Goal: Task Accomplishment & Management: Complete application form

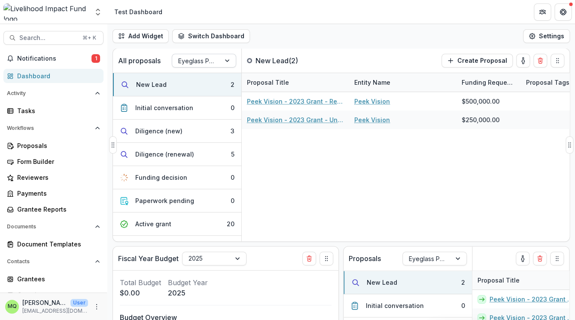
click at [198, 61] on div at bounding box center [196, 60] width 36 height 11
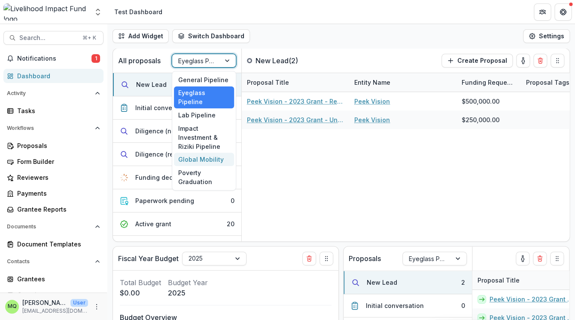
click at [201, 153] on div "Global Mobility" at bounding box center [204, 159] width 60 height 13
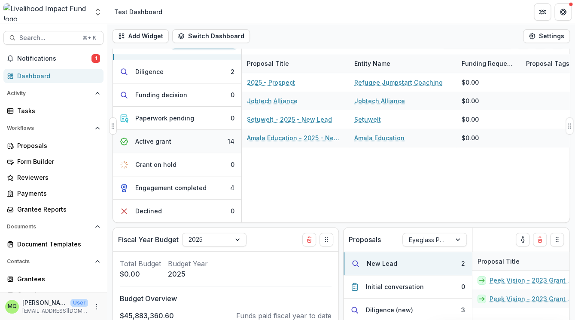
scroll to position [19, 0]
click at [196, 211] on button "Declined 0" at bounding box center [177, 210] width 128 height 23
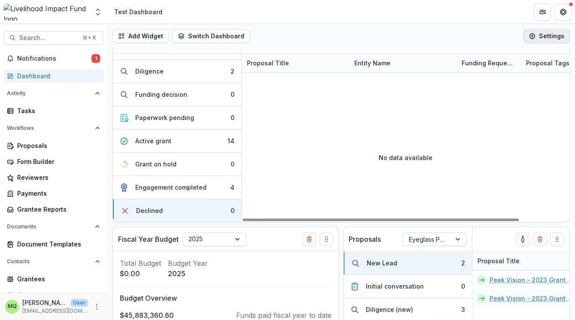
click at [545, 38] on button "Settings" at bounding box center [546, 36] width 47 height 14
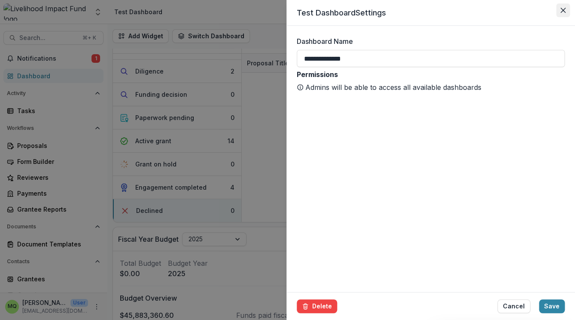
click at [563, 9] on icon "Close" at bounding box center [563, 10] width 5 height 5
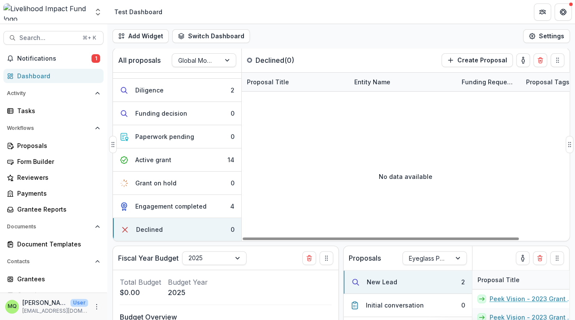
scroll to position [0, 0]
click at [466, 64] on button "Create Proposal" at bounding box center [477, 61] width 71 height 14
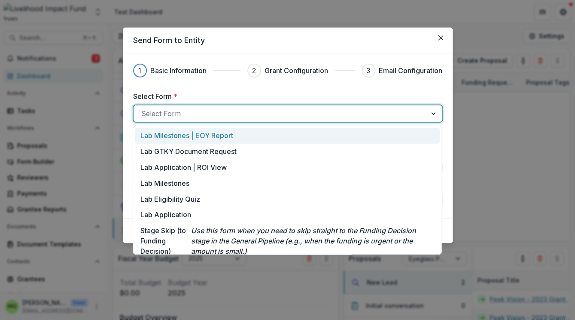
click at [405, 116] on div at bounding box center [280, 113] width 278 height 12
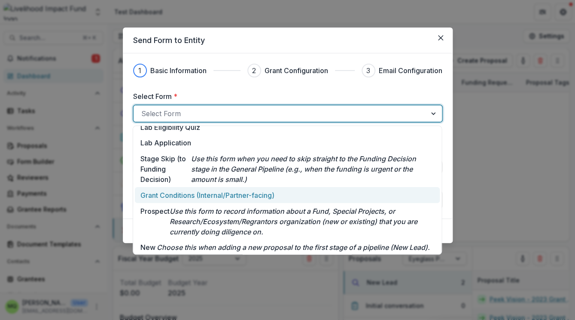
scroll to position [95, 0]
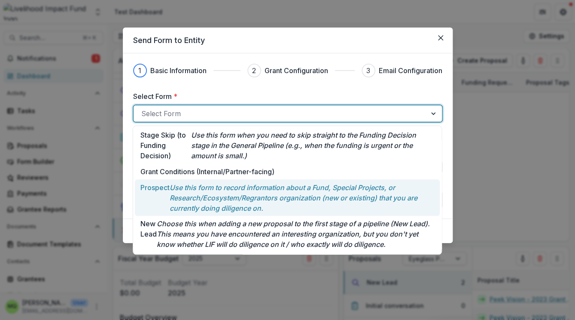
click at [404, 193] on p "Use this form to record information about a Fund, Special Projects, or Research…" at bounding box center [302, 197] width 265 height 31
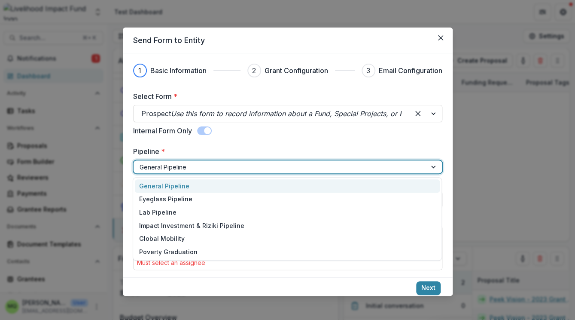
click at [352, 168] on div at bounding box center [280, 167] width 281 height 11
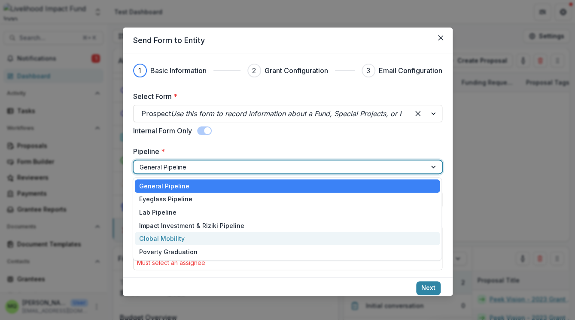
click at [359, 236] on div "Global Mobility" at bounding box center [287, 238] width 305 height 13
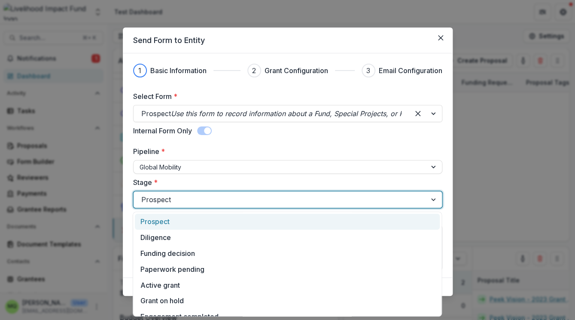
click at [343, 195] on div at bounding box center [280, 199] width 278 height 12
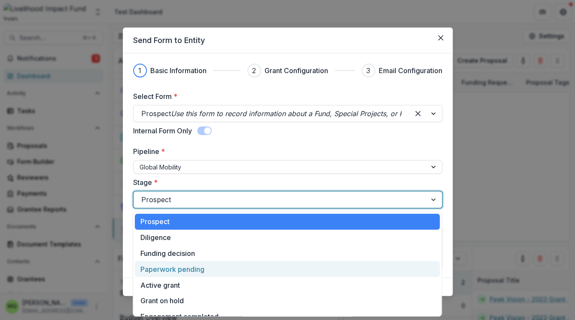
scroll to position [26, 0]
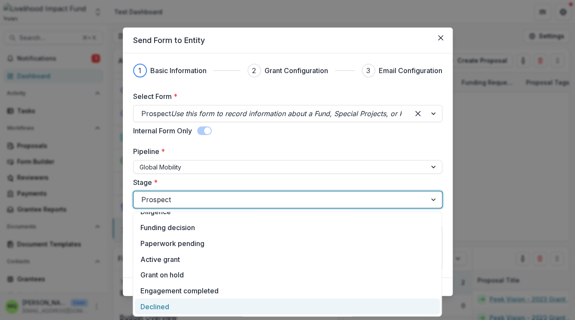
click at [345, 306] on div "Declined" at bounding box center [287, 306] width 305 height 16
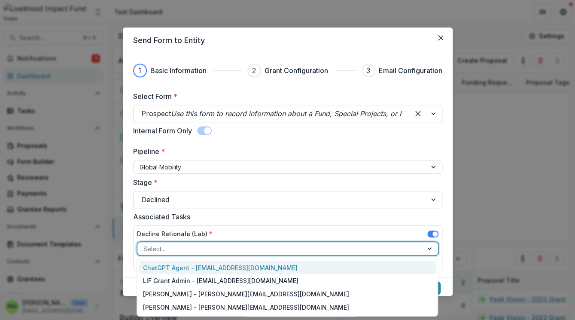
click at [329, 246] on div at bounding box center [280, 248] width 273 height 11
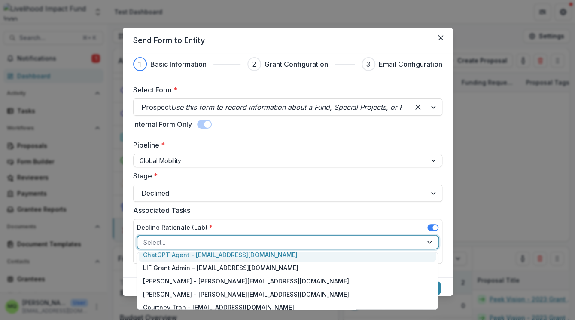
scroll to position [0, 0]
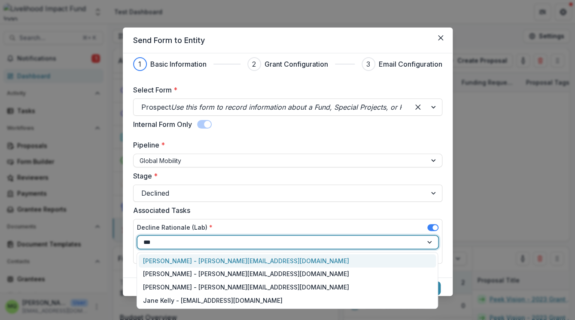
type input "****"
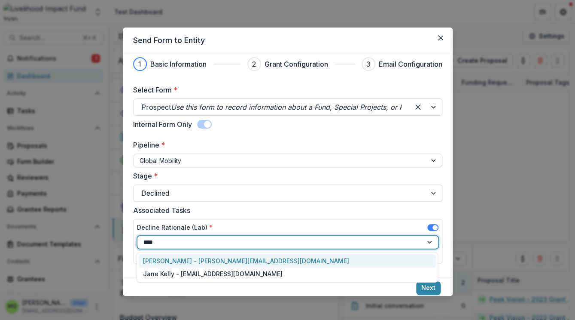
click at [321, 260] on div "[PERSON_NAME] - [PERSON_NAME][EMAIL_ADDRESS][DOMAIN_NAME]" at bounding box center [287, 260] width 297 height 13
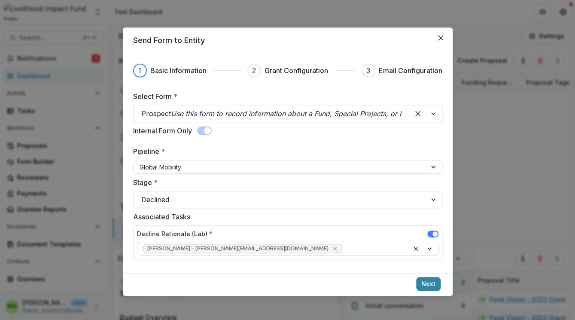
click at [432, 232] on span at bounding box center [433, 233] width 11 height 7
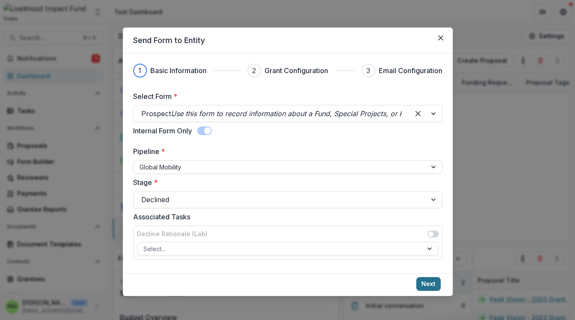
click at [430, 283] on button "Next" at bounding box center [428, 284] width 24 height 14
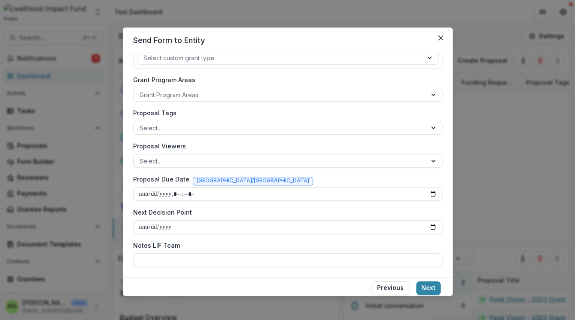
scroll to position [139, 0]
click at [399, 262] on input "Notes LIF Team" at bounding box center [287, 261] width 309 height 14
paste input "*********"
type input "*********"
click at [431, 289] on button "Next" at bounding box center [428, 288] width 24 height 14
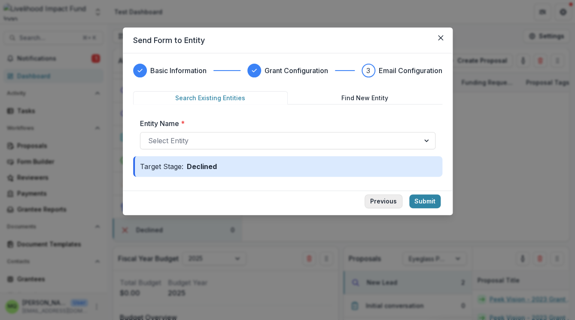
click at [383, 202] on button "Previous" at bounding box center [384, 201] width 38 height 14
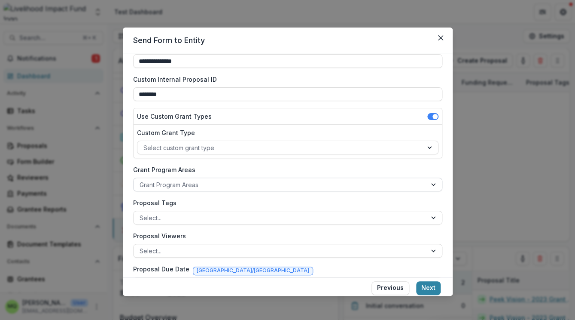
scroll to position [139, 0]
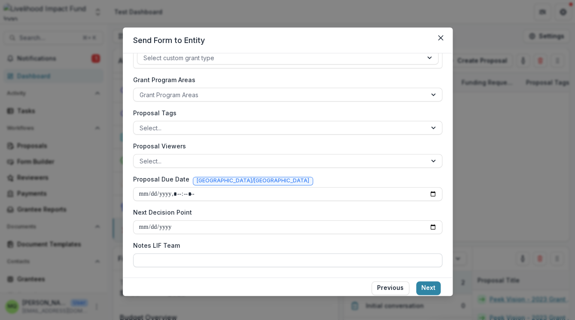
click at [236, 261] on input "Notes LIF Team" at bounding box center [287, 260] width 309 height 14
paste input "*********"
type input "*********"
click at [436, 289] on button "Next" at bounding box center [428, 288] width 24 height 14
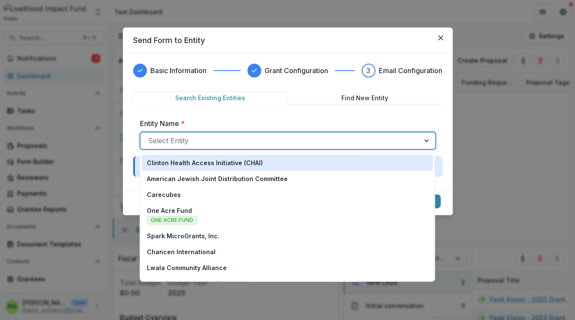
click at [378, 147] on div "Select Entity" at bounding box center [280, 141] width 279 height 14
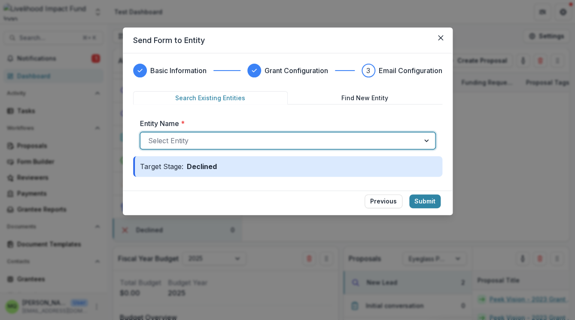
click at [378, 145] on div at bounding box center [280, 141] width 264 height 12
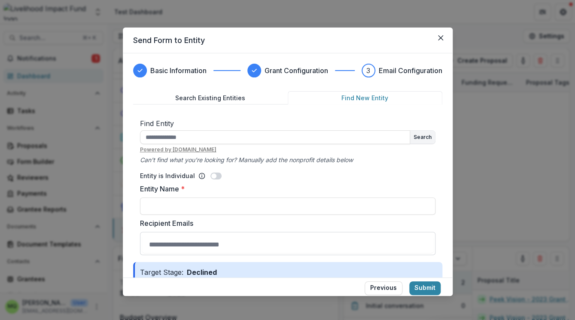
click at [338, 95] on button "Find New Entity" at bounding box center [365, 97] width 155 height 13
click at [313, 136] on input "text" at bounding box center [275, 137] width 270 height 14
type input "******"
click at [429, 138] on button "Search" at bounding box center [422, 137] width 25 height 13
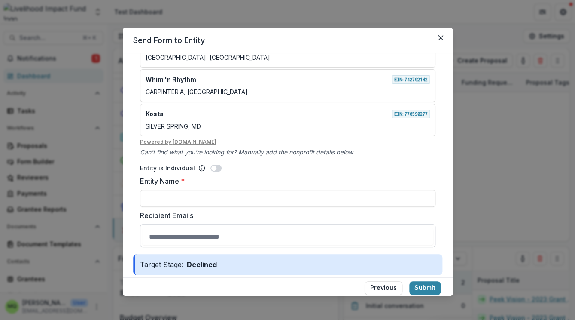
scroll to position [141, 0]
click at [363, 198] on input "Entity Name *" at bounding box center [288, 197] width 296 height 17
type input "******"
click at [328, 232] on input "Recipient Emails" at bounding box center [287, 235] width 291 height 17
paste input "**********"
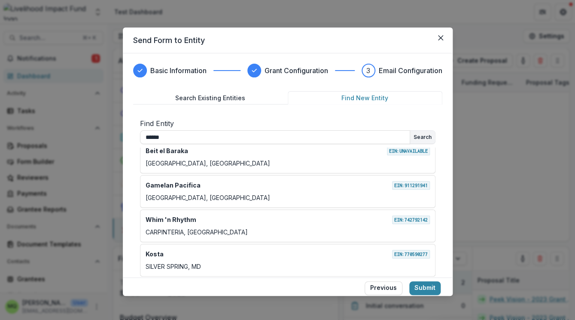
scroll to position [151, 0]
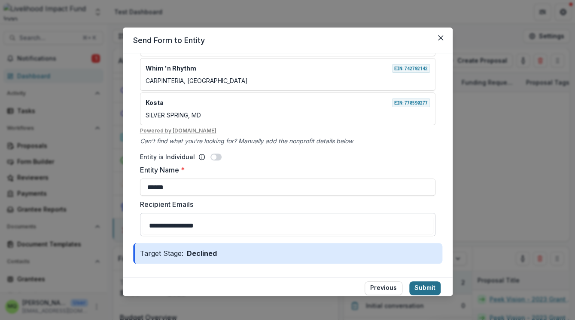
type input "**********"
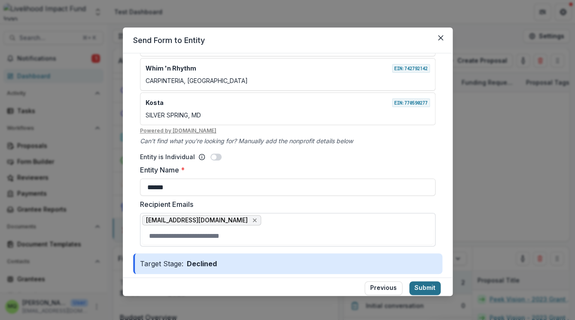
click at [430, 285] on button "Submit" at bounding box center [425, 288] width 31 height 14
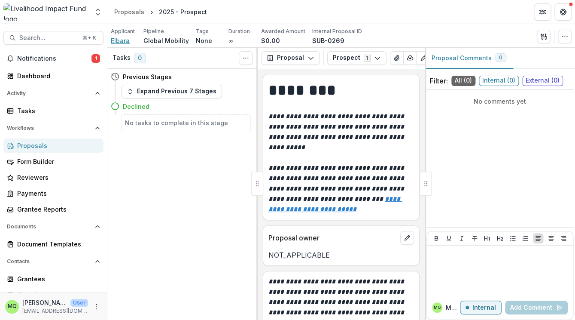
click at [115, 43] on span "Elbara" at bounding box center [120, 40] width 19 height 9
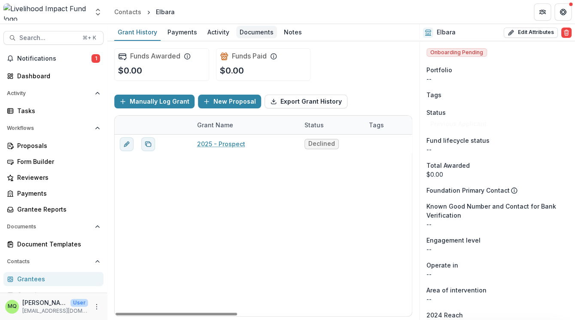
click at [258, 31] on div "Documents" at bounding box center [256, 32] width 41 height 12
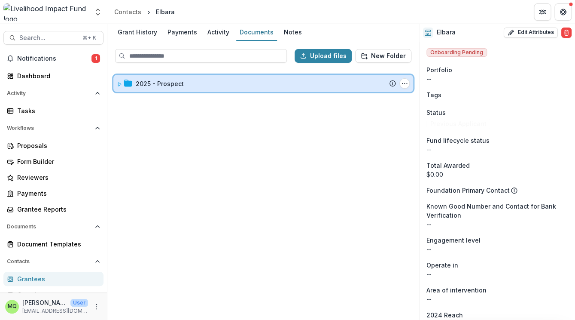
click at [202, 84] on div "2025 - Prospect" at bounding box center [266, 83] width 260 height 9
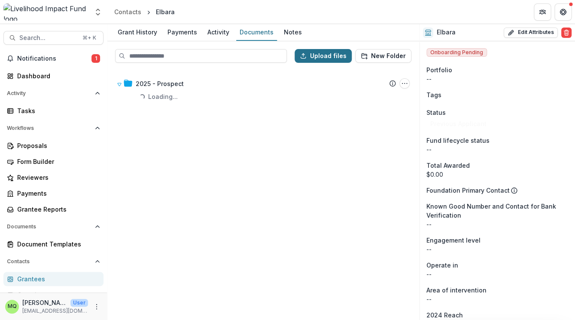
click at [322, 57] on button "Upload files" at bounding box center [323, 56] width 57 height 14
type input "**********"
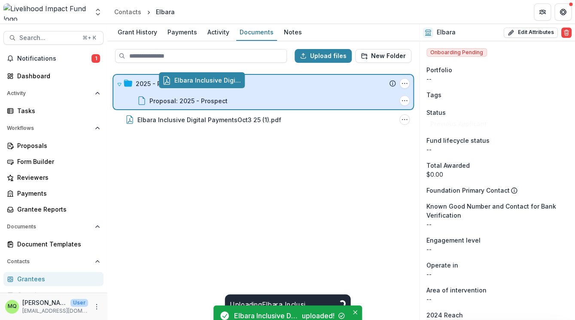
drag, startPoint x: 128, startPoint y: 120, endPoint x: 173, endPoint y: 81, distance: 59.4
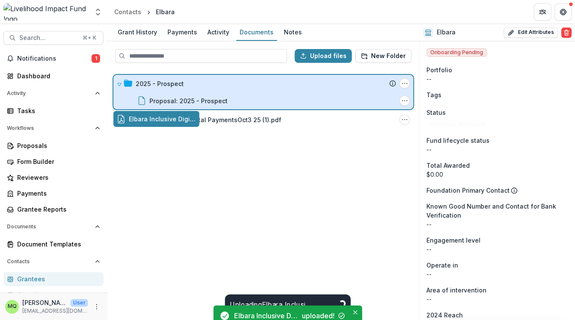
click at [173, 115] on div "Elbara Inclusive Digital PaymentsOct3 25 (1).pdf" at bounding box center [256, 119] width 279 height 9
